Goal: Task Accomplishment & Management: Use online tool/utility

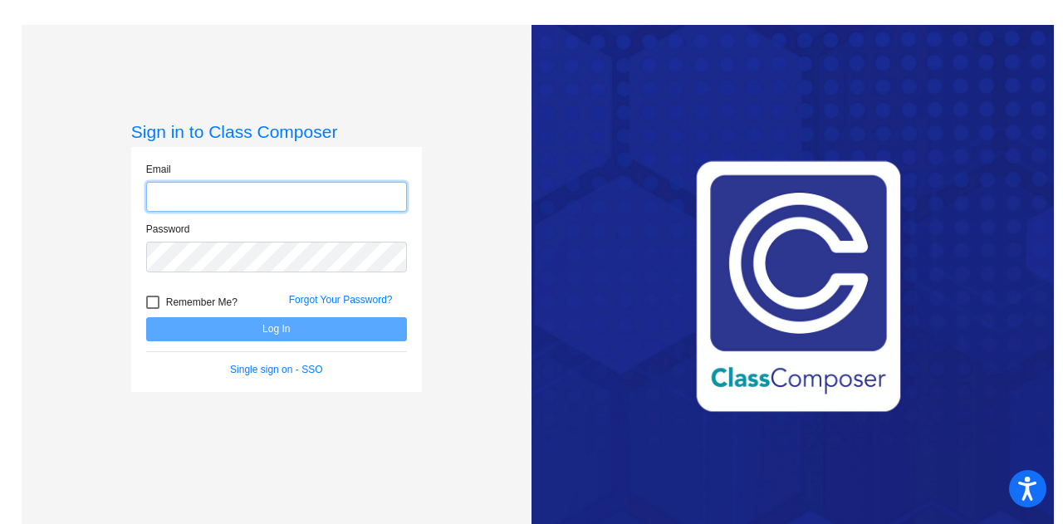
type input "[PERSON_NAME][EMAIL_ADDRESS][PERSON_NAME][DOMAIN_NAME]"
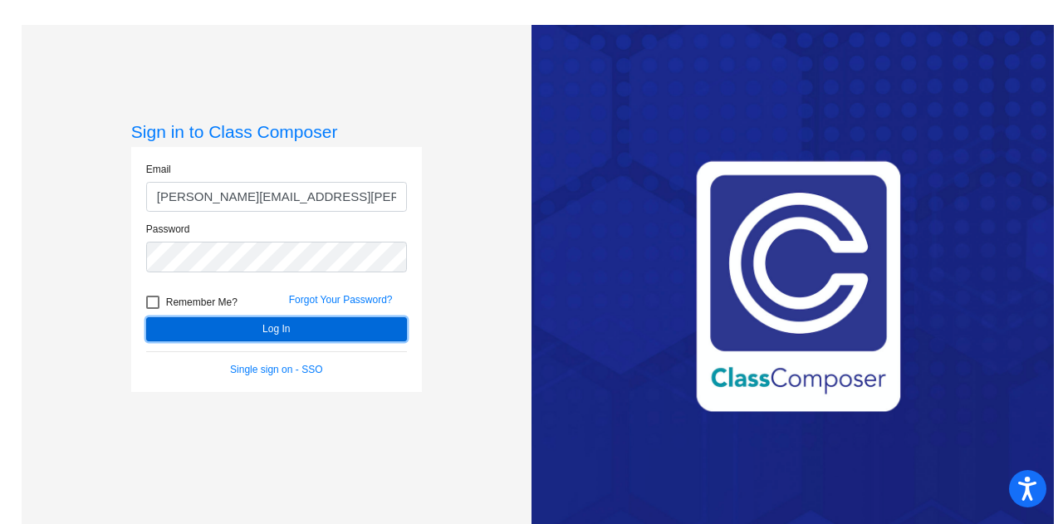
click at [237, 322] on button "Log In" at bounding box center [276, 329] width 261 height 24
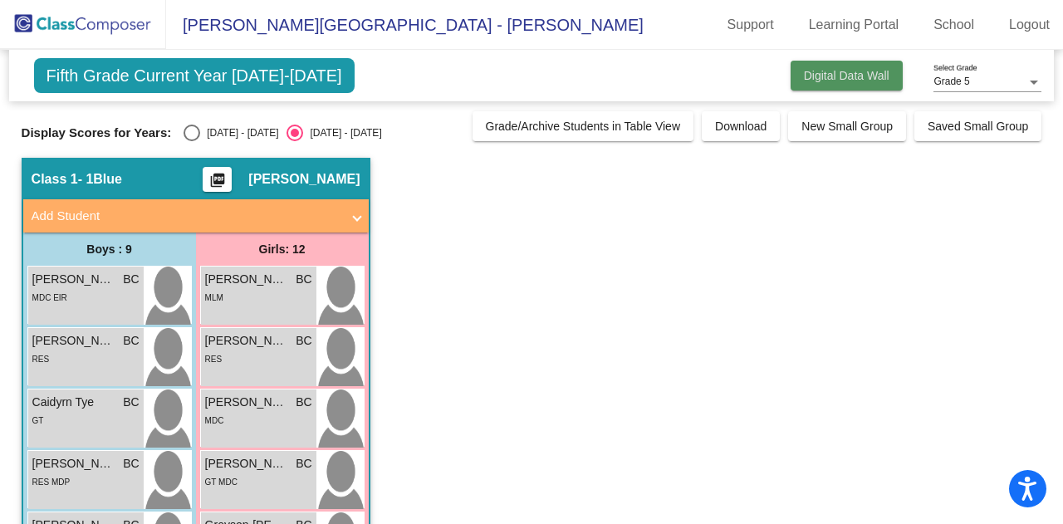
click at [851, 78] on span "Digital Data Wall" at bounding box center [847, 75] width 86 height 13
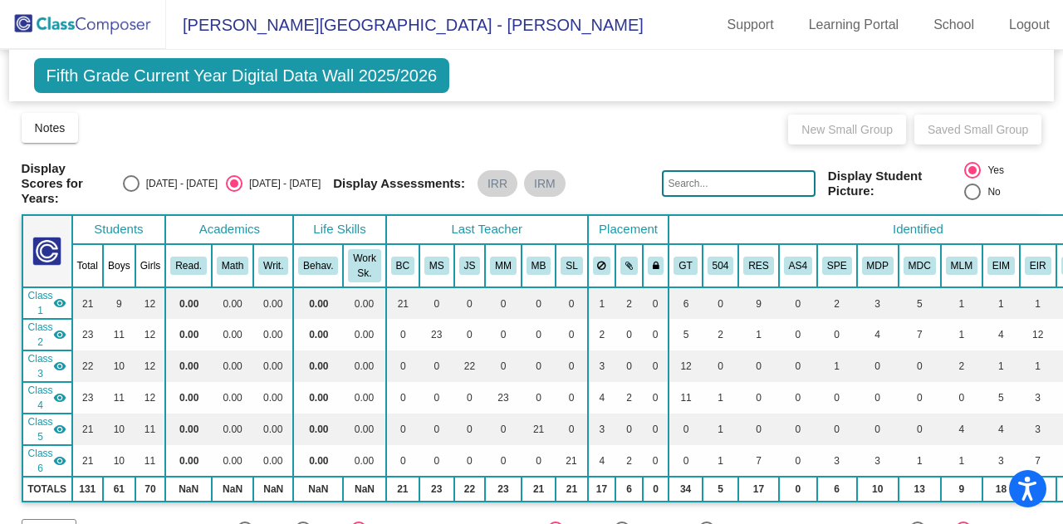
click at [43, 330] on span "Class 2" at bounding box center [40, 335] width 25 height 30
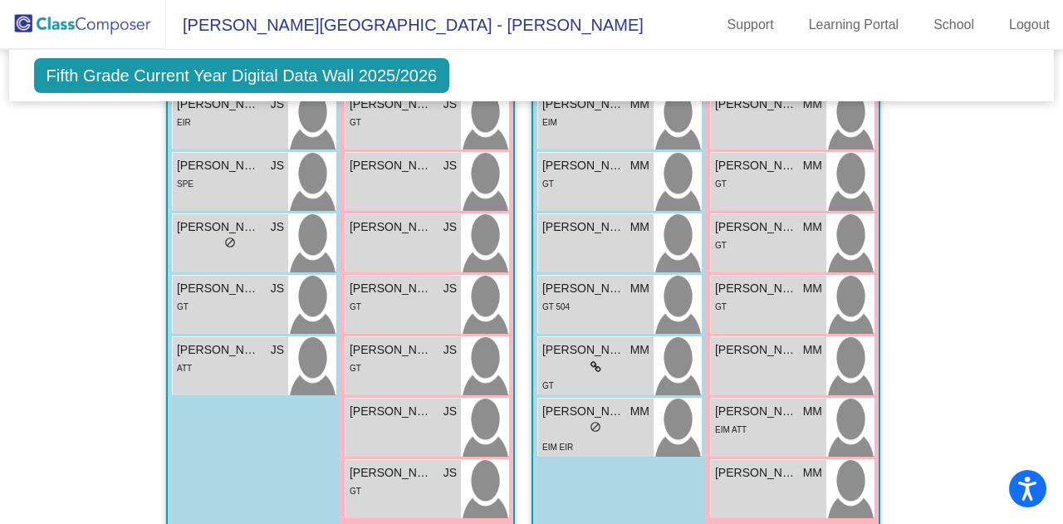
scroll to position [1717, 0]
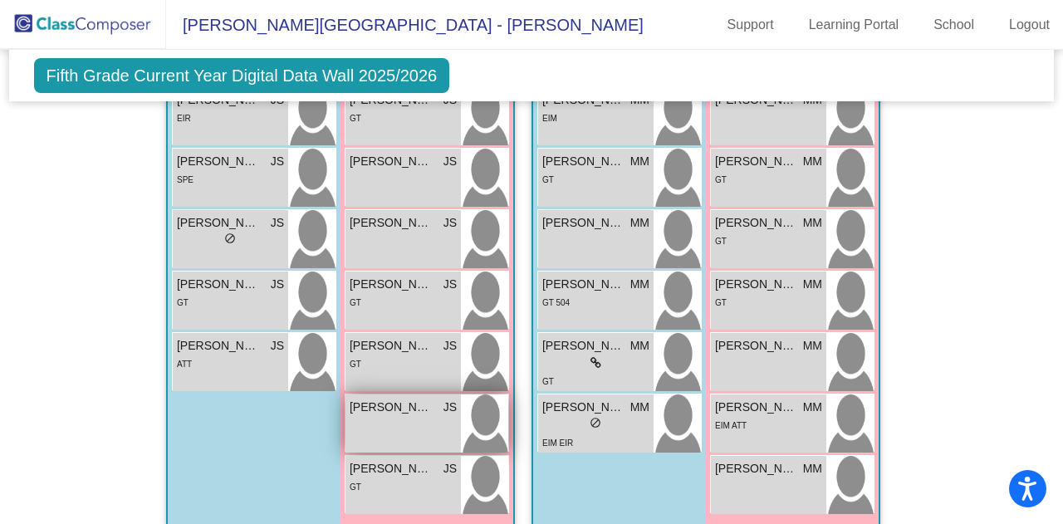
click at [397, 436] on div "[PERSON_NAME] JS lock do_not_disturb_alt" at bounding box center [403, 424] width 115 height 58
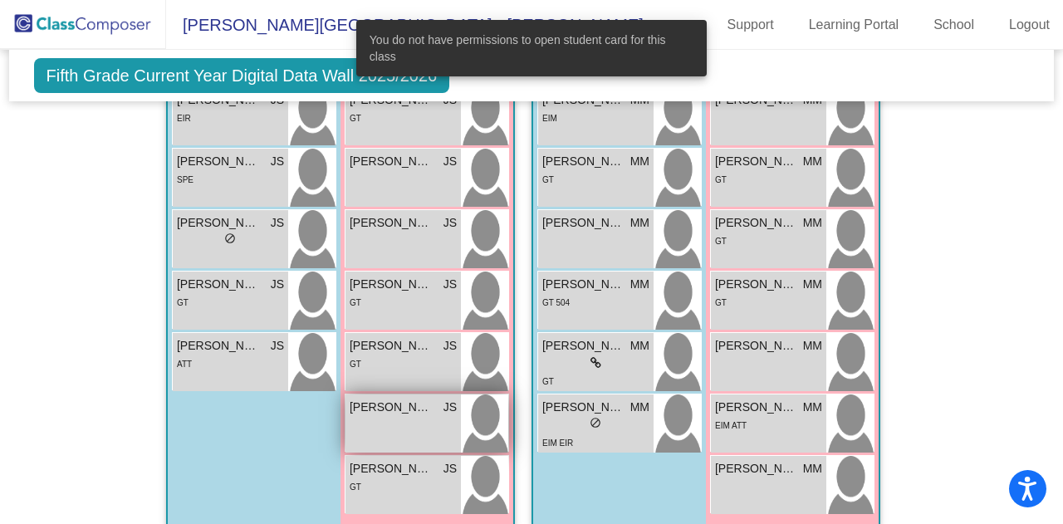
click at [399, 426] on div "[PERSON_NAME] JS lock do_not_disturb_alt" at bounding box center [403, 424] width 115 height 58
click at [957, 346] on div "Hallway - Hallway Class picture_as_pdf Add Student First Name Last Name Student…" at bounding box center [532, 76] width 1021 height 2489
